Goal: Find specific fact: Find specific fact

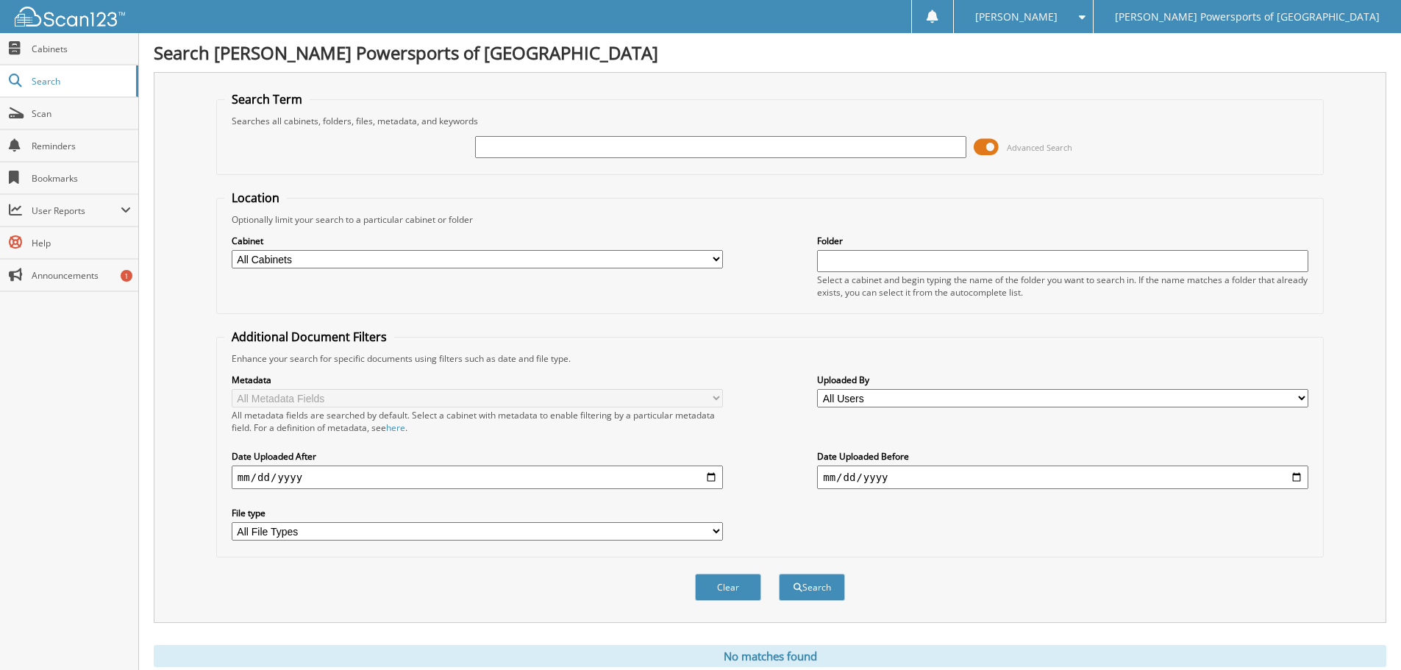
paste input "KAW-260142"
type input "KAW-260142"
click at [799, 580] on button "Search" at bounding box center [812, 587] width 66 height 27
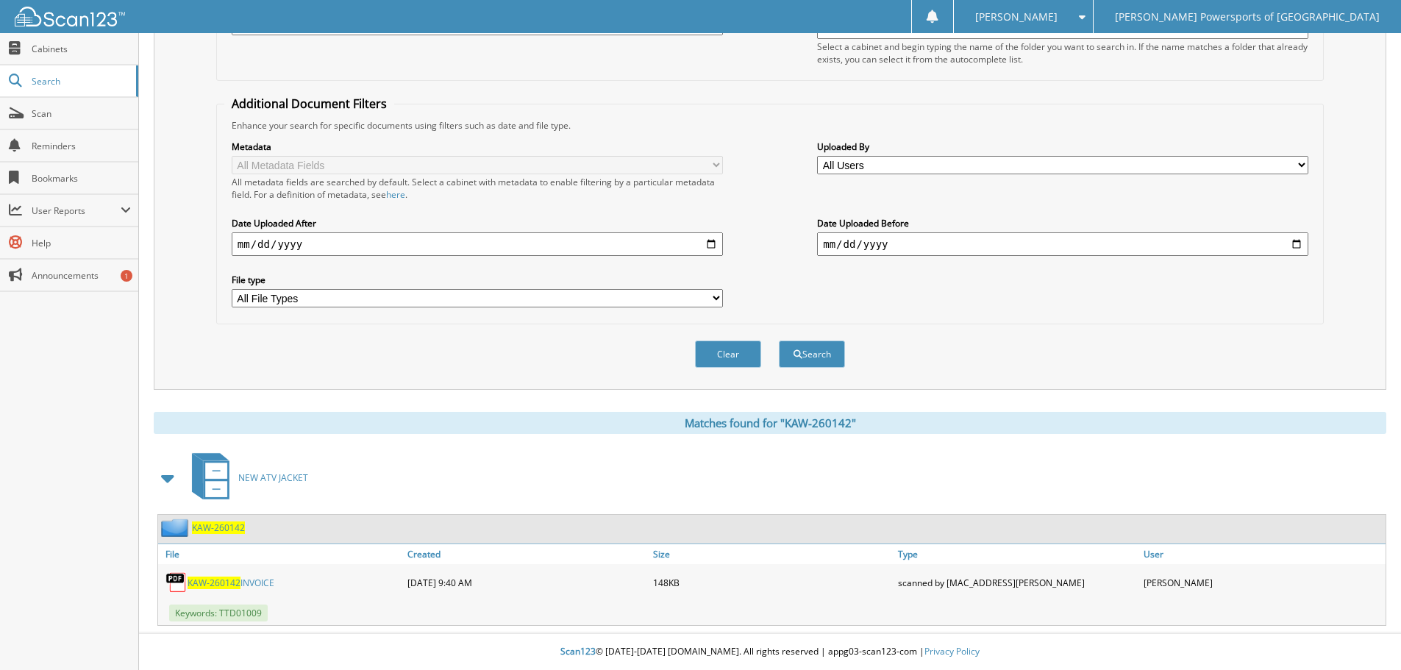
click at [257, 586] on link "KAW-260142 INVOICE" at bounding box center [231, 583] width 87 height 13
